Goal: Task Accomplishment & Management: Complete application form

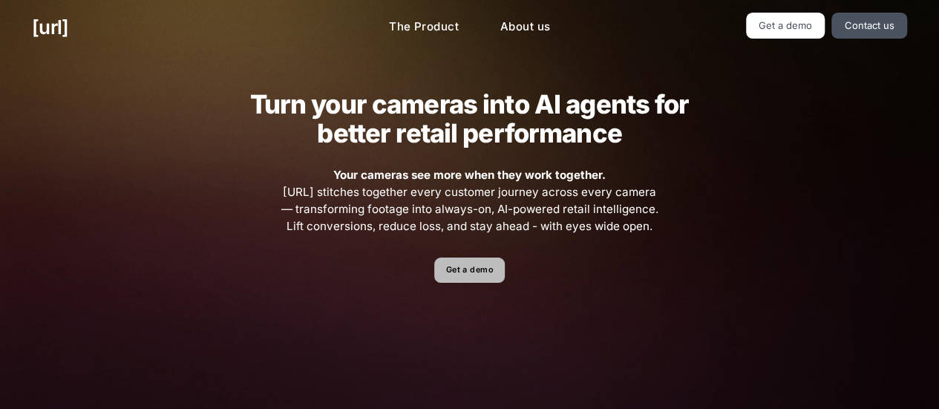
click at [468, 270] on link "Get a demo" at bounding box center [469, 271] width 71 height 26
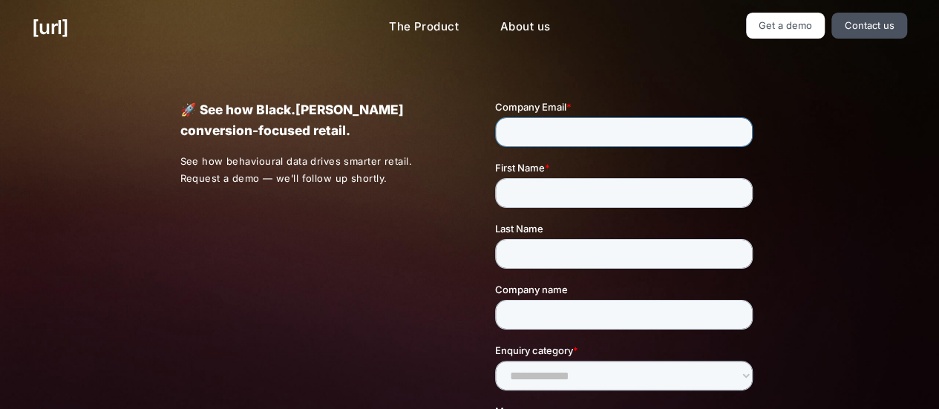
click at [584, 136] on input "Company Email *" at bounding box center [624, 132] width 258 height 30
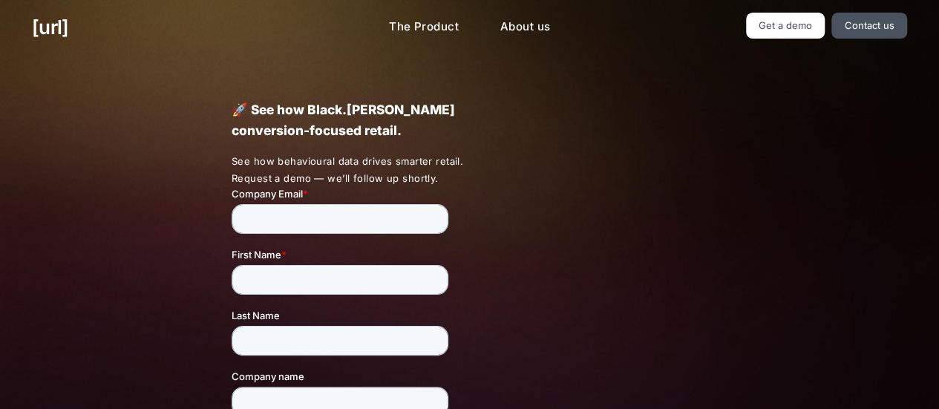
click at [520, 152] on div "🚀 See how Black.[PERSON_NAME] conversion-focused retail. See how behavioural da…" at bounding box center [470, 391] width 644 height 672
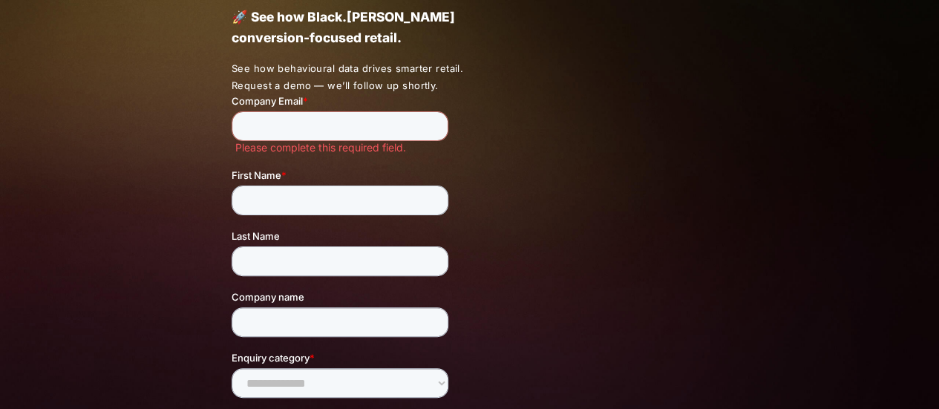
scroll to position [74, 0]
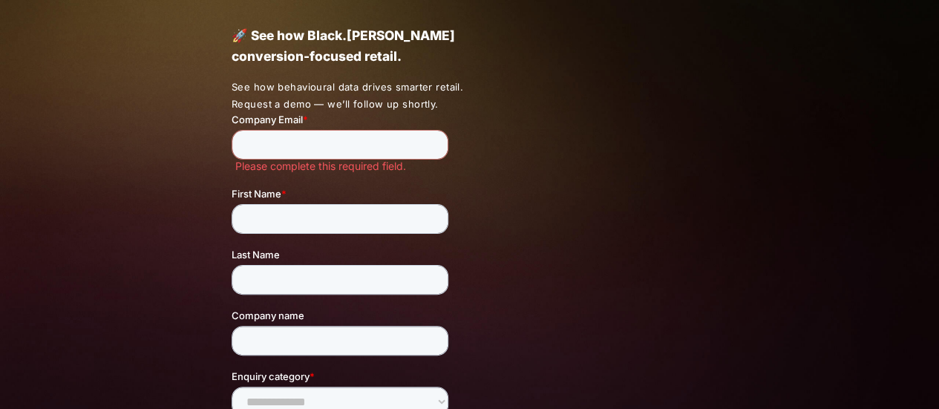
click at [569, 217] on div "🚀 See how Black.[PERSON_NAME] conversion-focused retail. See how behavioural da…" at bounding box center [470, 323] width 644 height 685
click at [393, 233] on input "First Name *" at bounding box center [339, 219] width 217 height 30
type input "****"
click at [279, 284] on input "Last Name" at bounding box center [339, 280] width 217 height 30
type input "****"
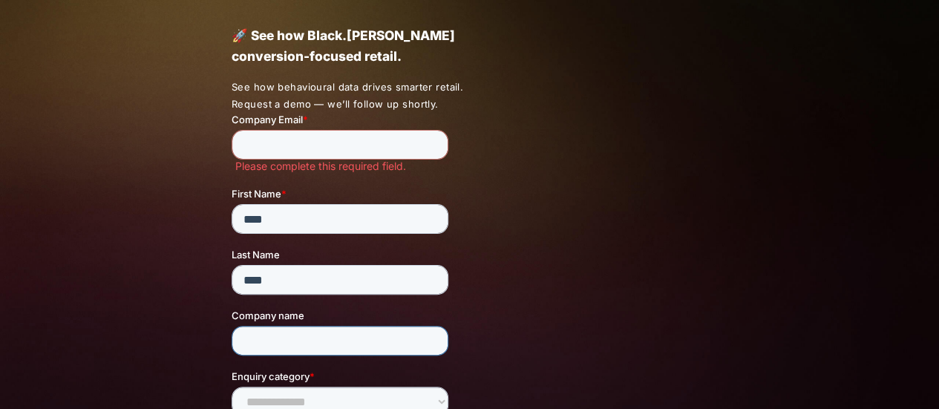
click at [274, 333] on input "Company name" at bounding box center [339, 341] width 217 height 30
click at [595, 276] on div "🚀 See how Black.[PERSON_NAME] conversion-focused retail. See how behavioural da…" at bounding box center [470, 323] width 644 height 685
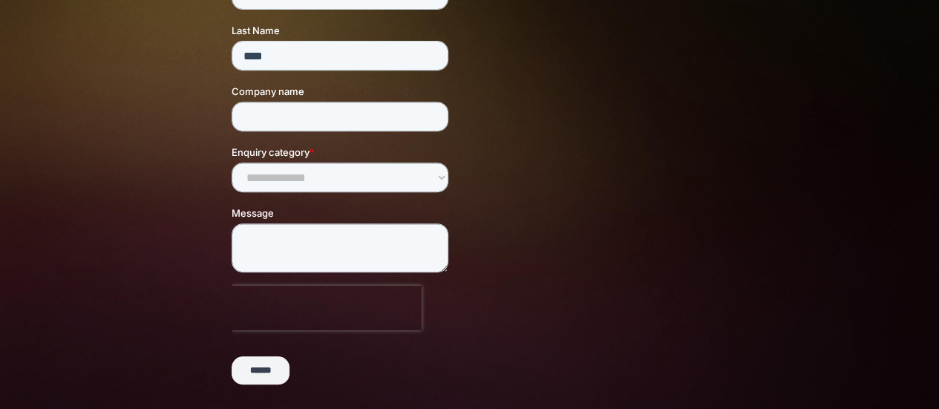
drag, startPoint x: 588, startPoint y: 271, endPoint x: 538, endPoint y: 278, distance: 50.3
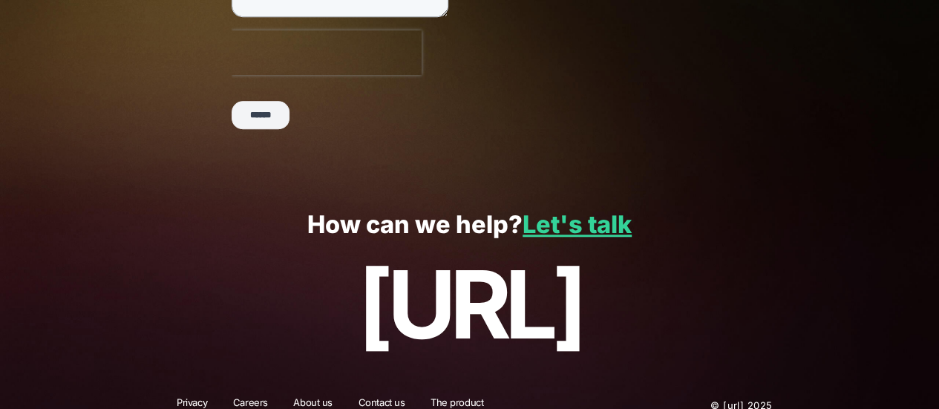
scroll to position [574, 0]
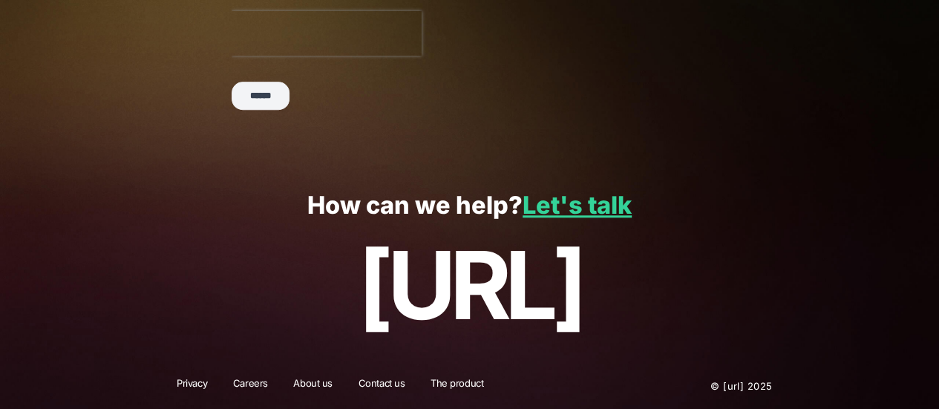
click at [376, 261] on p "[URL]" at bounding box center [469, 284] width 875 height 105
drag, startPoint x: 516, startPoint y: 313, endPoint x: 366, endPoint y: 214, distance: 179.6
click at [512, 310] on p "[URL]" at bounding box center [469, 284] width 875 height 105
